Goal: Task Accomplishment & Management: Manage account settings

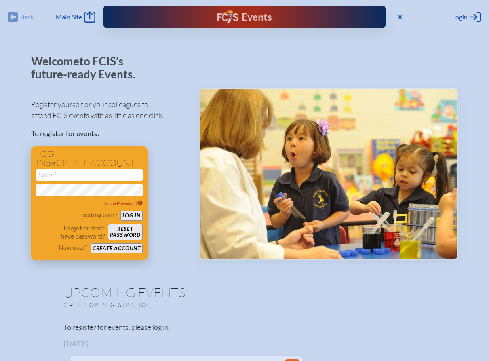
click at [90, 176] on input "email" at bounding box center [89, 174] width 107 height 11
type input "[EMAIL_ADDRESS][DOMAIN_NAME]"
click at [137, 215] on button "Log in" at bounding box center [131, 215] width 22 height 10
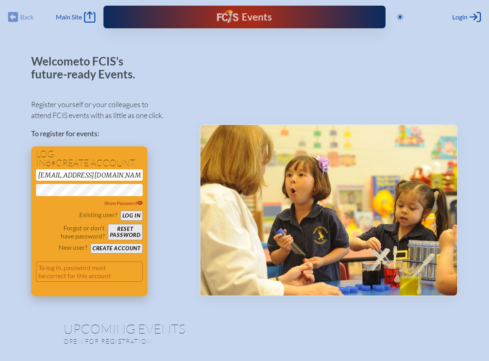
click at [137, 215] on button "Log in" at bounding box center [131, 215] width 22 height 10
drag, startPoint x: 172, startPoint y: 163, endPoint x: 158, endPoint y: 187, distance: 27.7
click at [172, 164] on div "Register yourself or your colleagues to attend FCIS events with as little as on…" at bounding box center [108, 194] width 155 height 204
click at [132, 218] on button "Log in" at bounding box center [131, 215] width 22 height 10
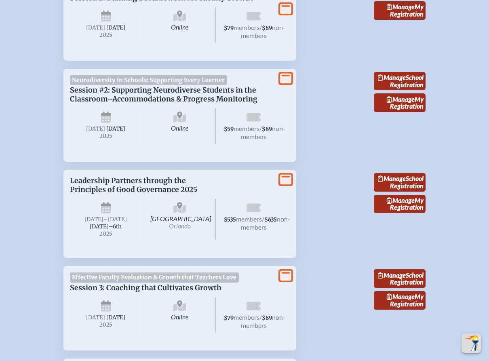
scroll to position [750, 0]
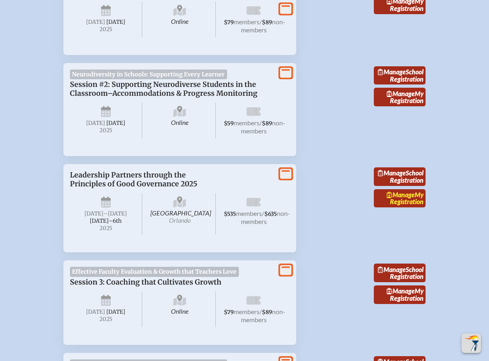
click at [410, 198] on span "Manage" at bounding box center [401, 195] width 28 height 8
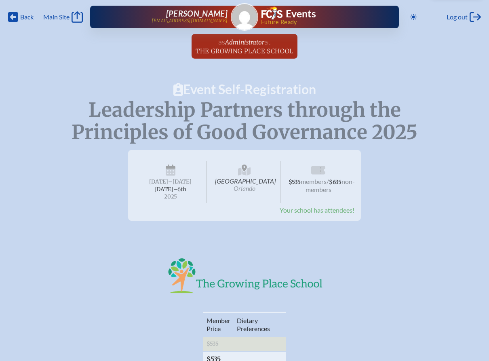
drag, startPoint x: 484, startPoint y: 149, endPoint x: 481, endPoint y: 173, distance: 23.6
click at [481, 173] on div "Event Self-Registration Leadership Partners through the Principles of Good Gove…" at bounding box center [244, 255] width 489 height 345
click at [16, 16] on icon at bounding box center [13, 17] width 10 height 10
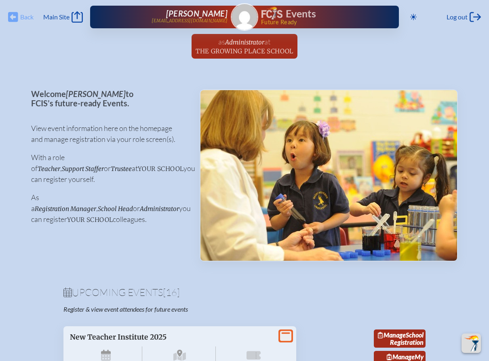
scroll to position [750, 0]
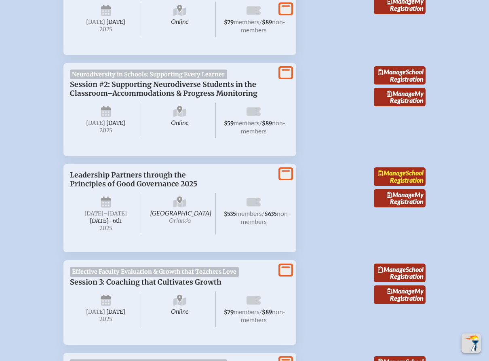
click at [409, 186] on link "Manage School Registration" at bounding box center [400, 176] width 52 height 19
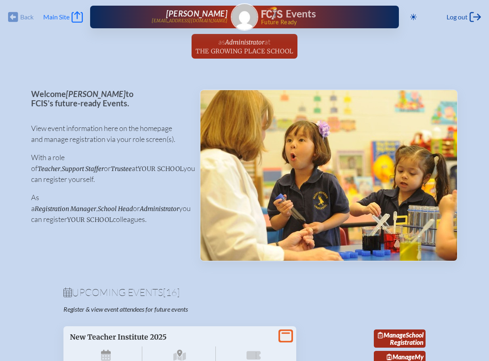
click at [78, 19] on icon "Main Site" at bounding box center [76, 16] width 11 height 11
